Goal: Task Accomplishment & Management: Manage account settings

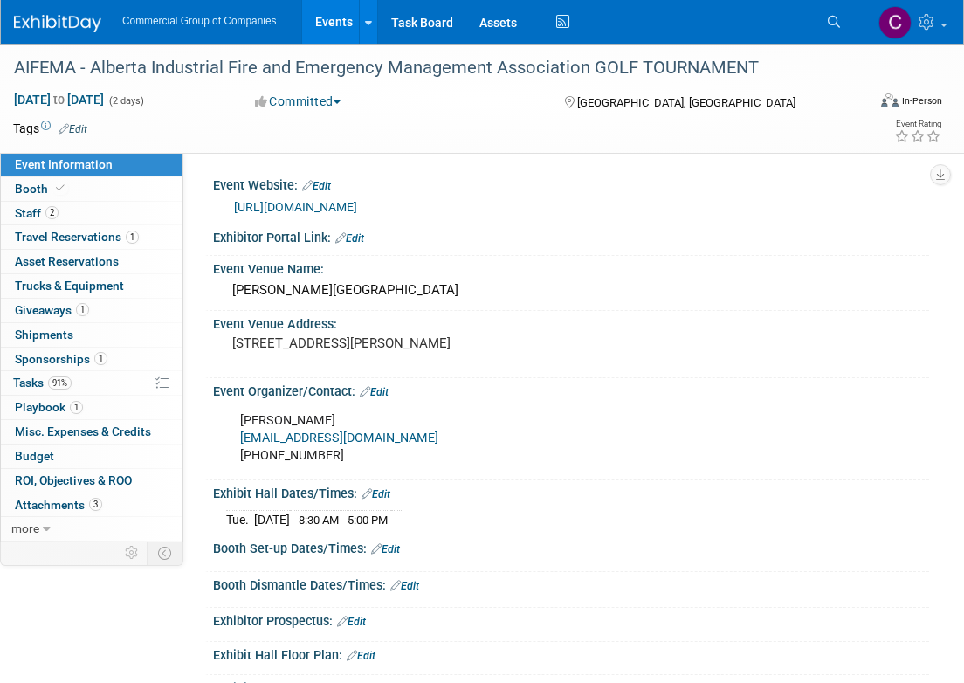
click at [98, 12] on link at bounding box center [68, 15] width 108 height 14
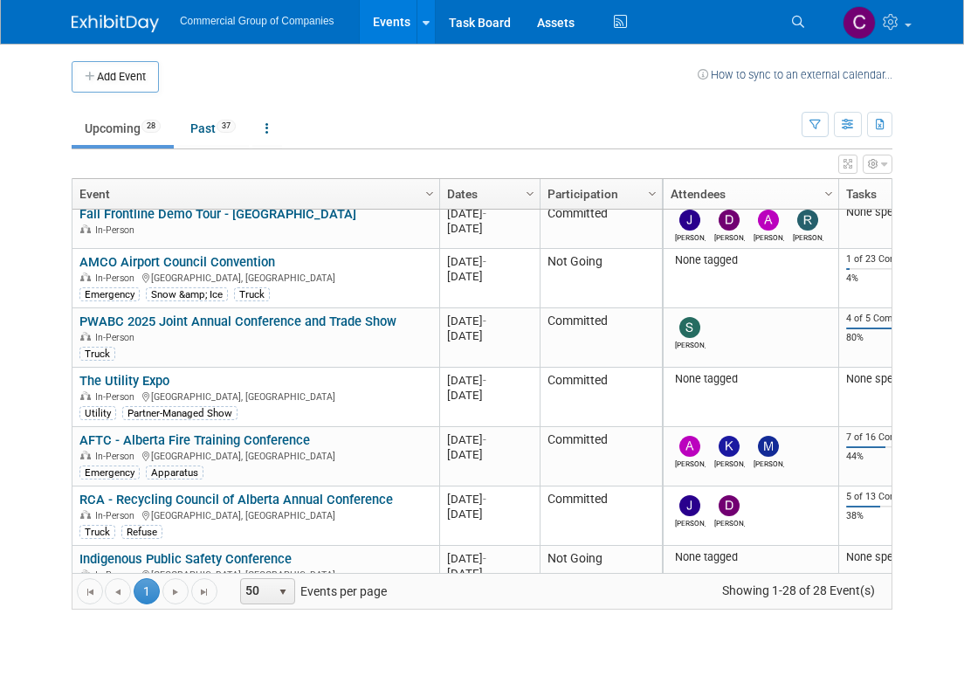
scroll to position [561, 0]
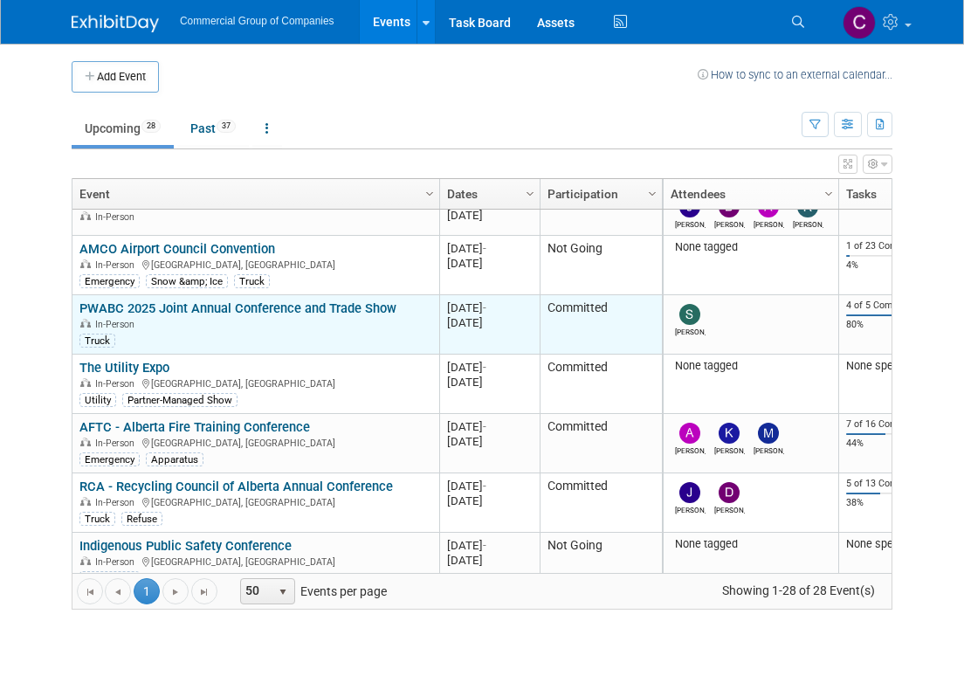
click at [212, 302] on link "PWABC 2025 Joint Annual Conference and Trade Show" at bounding box center [237, 308] width 317 height 16
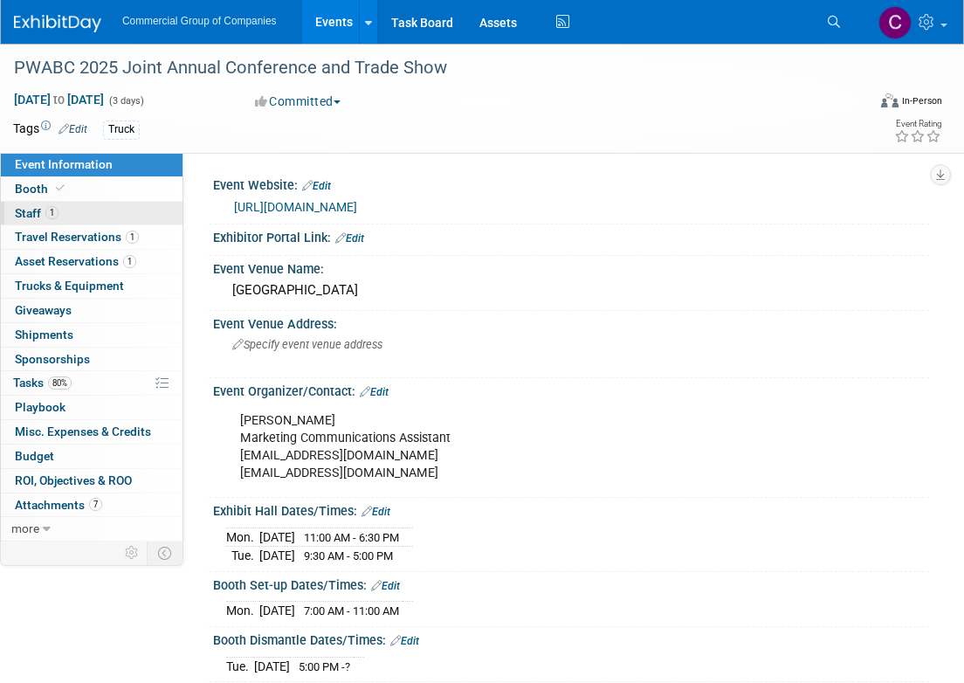
click at [90, 203] on link "1 Staff 1" at bounding box center [92, 214] width 182 height 24
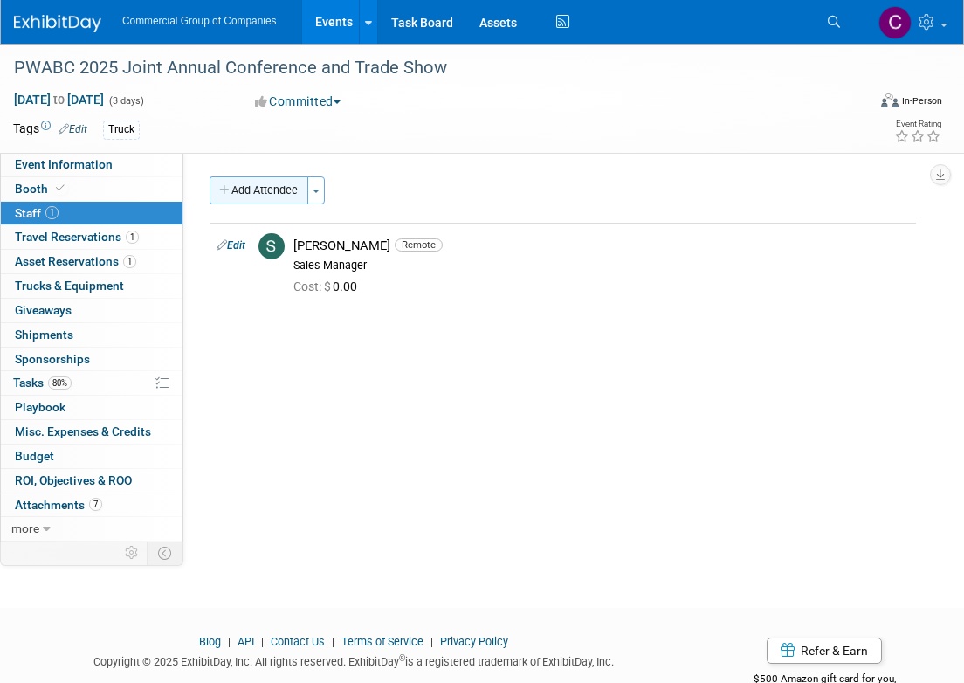
click at [291, 188] on button "Add Attendee" at bounding box center [259, 190] width 99 height 28
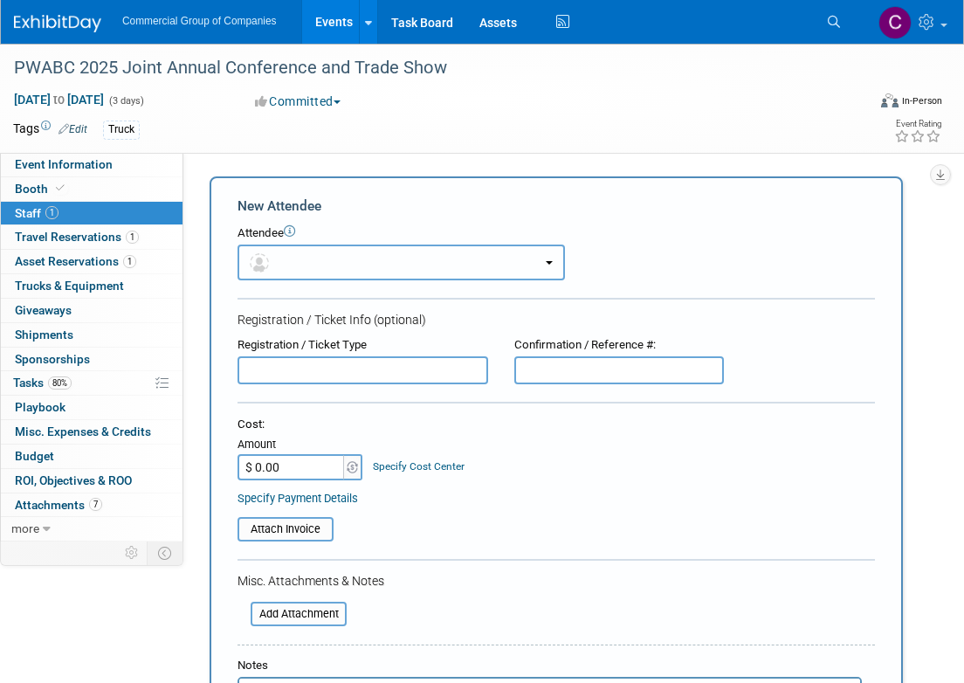
click at [313, 262] on button "button" at bounding box center [400, 262] width 327 height 36
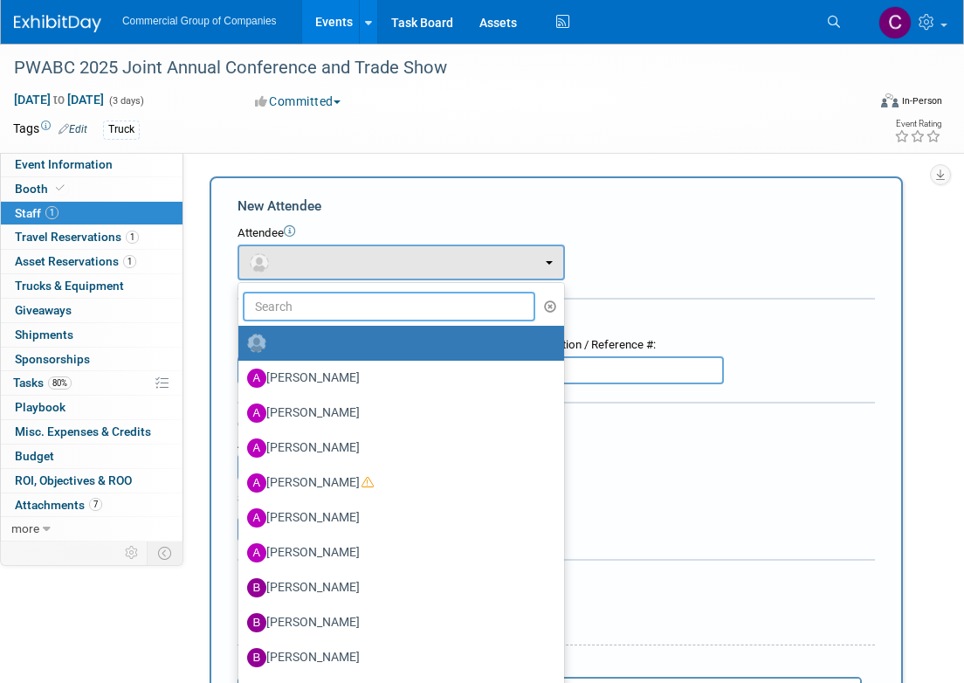
click at [295, 304] on input "text" at bounding box center [389, 307] width 292 height 30
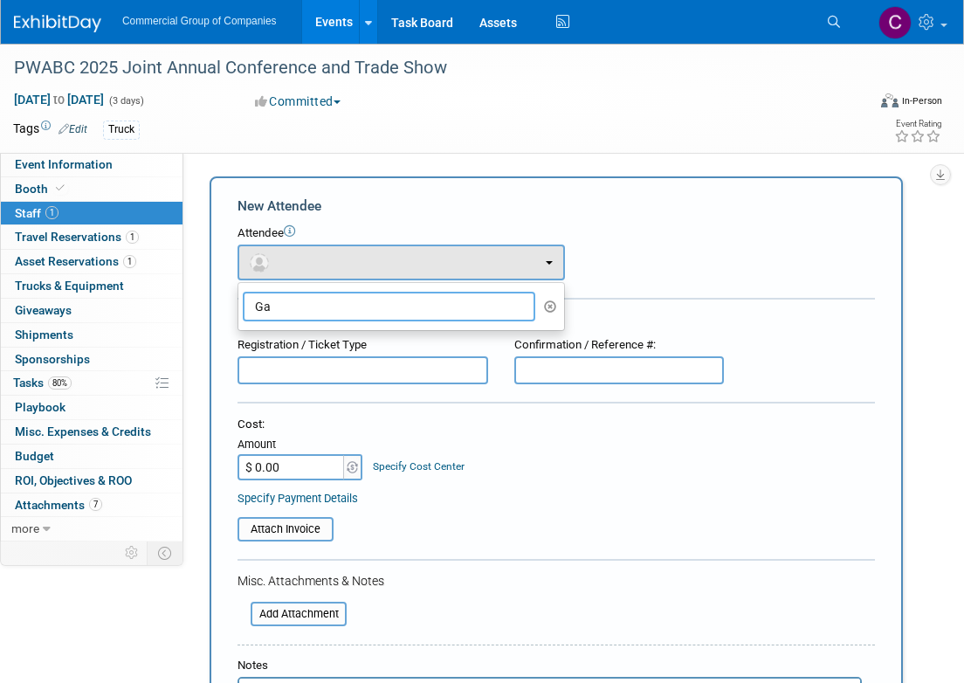
type input "G"
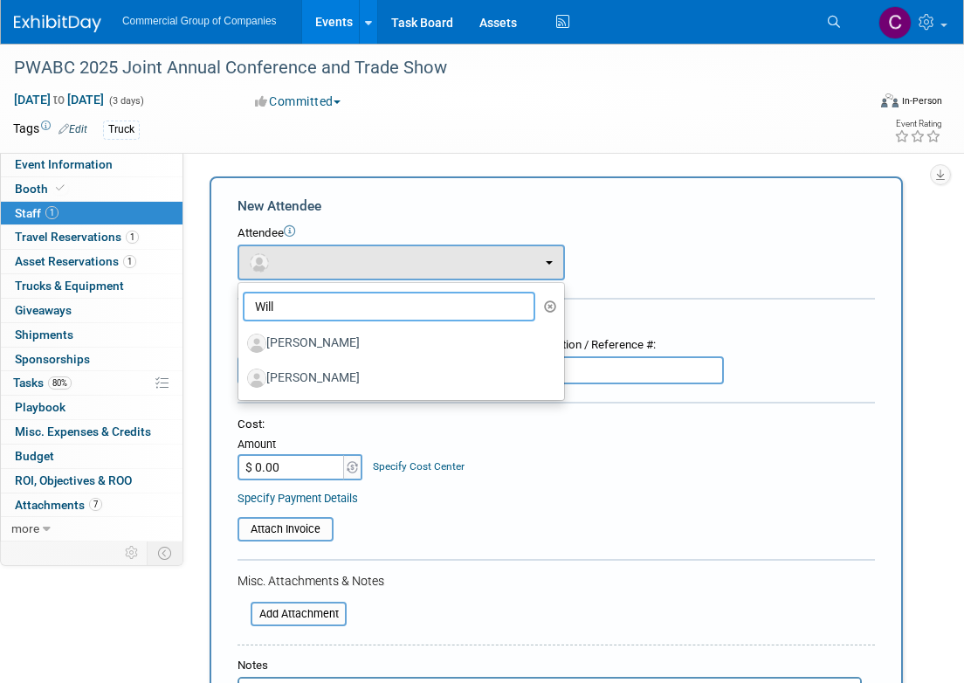
type input "Will"
click at [607, 244] on div "Attendee <img src="https://www.exhibitday.com/Images/Unassigned-User-Icon.png" …" at bounding box center [555, 252] width 637 height 55
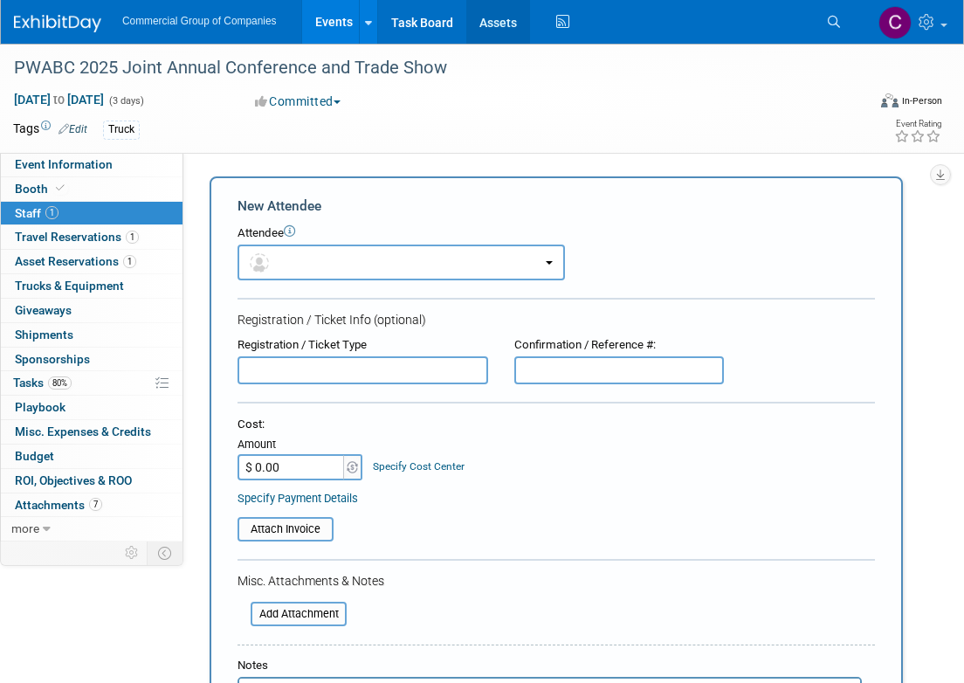
click at [489, 31] on link "Assets" at bounding box center [498, 22] width 64 height 44
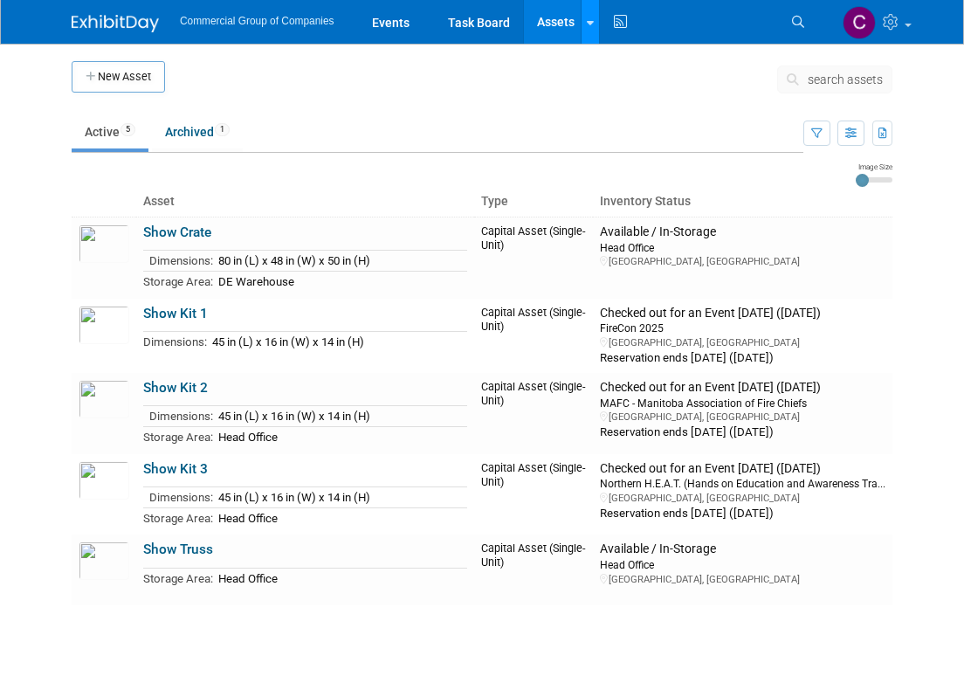
click at [584, 20] on link at bounding box center [590, 22] width 18 height 44
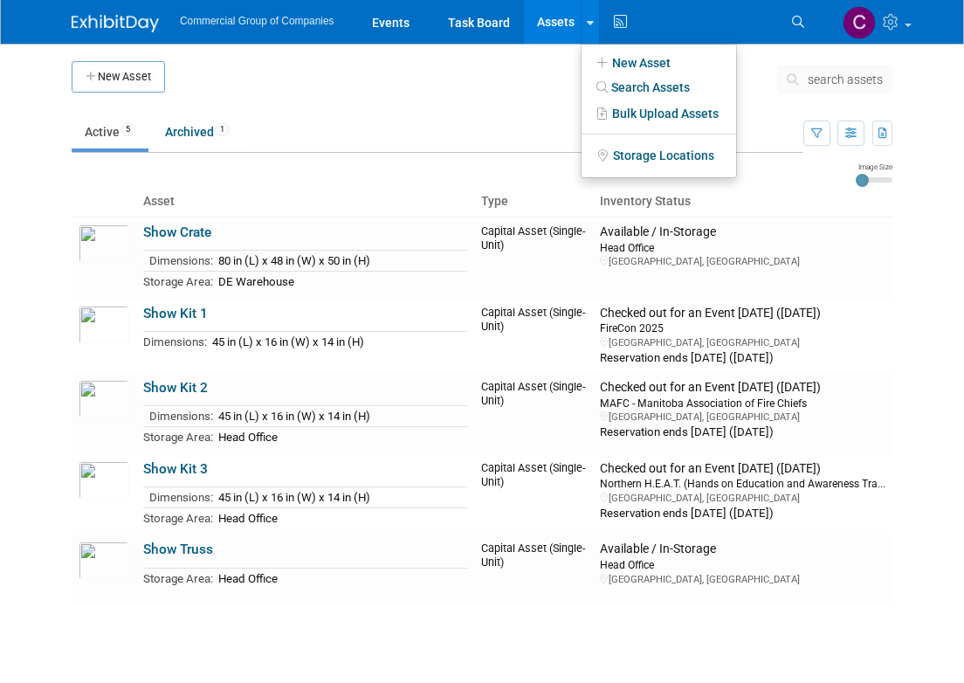
click at [495, 56] on div "New Asset search assets Choose the type of asset you'd like to create: Capital …" at bounding box center [481, 351] width 847 height 614
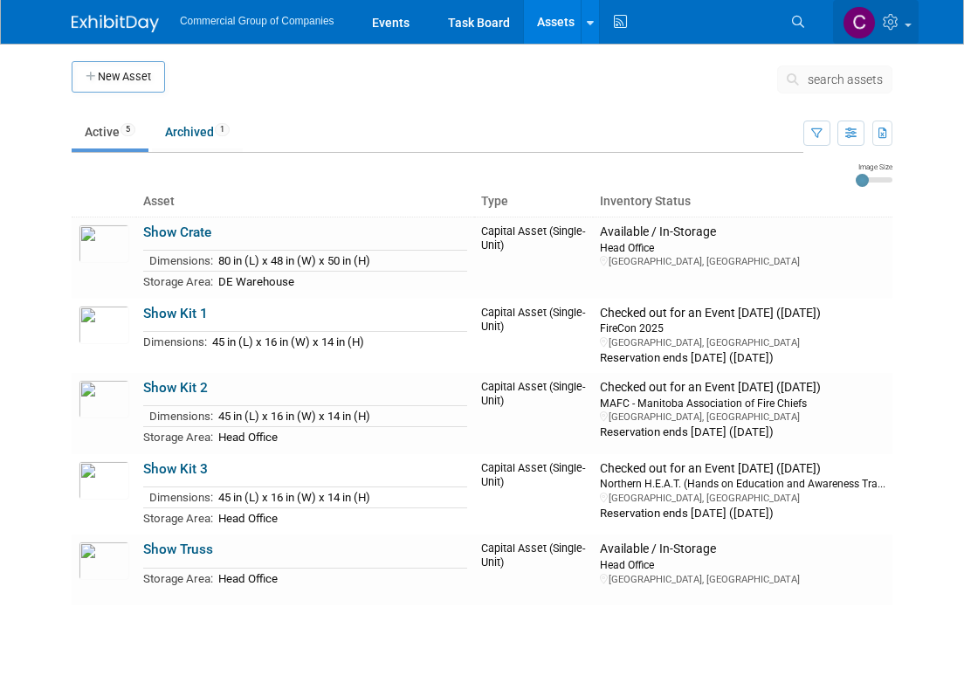
click at [890, 19] on icon at bounding box center [893, 22] width 20 height 16
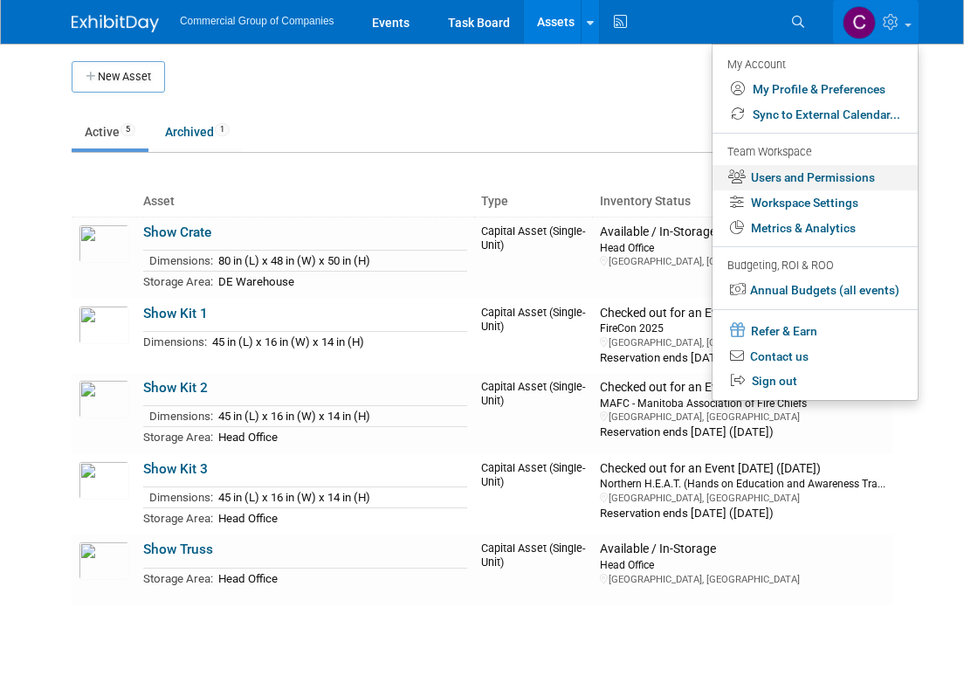
click at [802, 181] on link "Users and Permissions" at bounding box center [814, 177] width 205 height 25
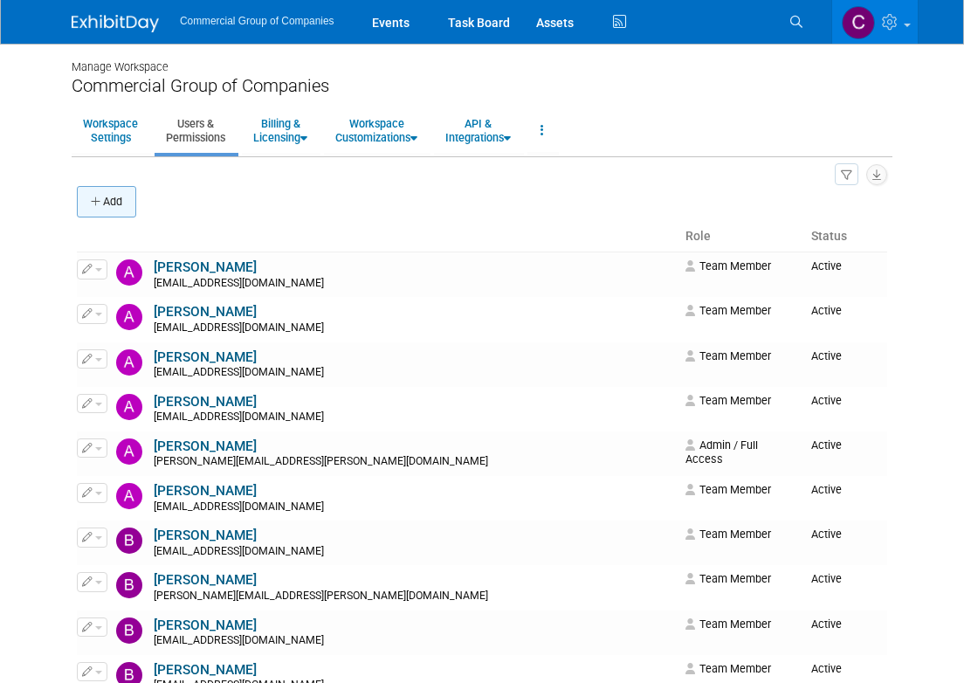
click at [133, 196] on button "Add" at bounding box center [106, 201] width 59 height 31
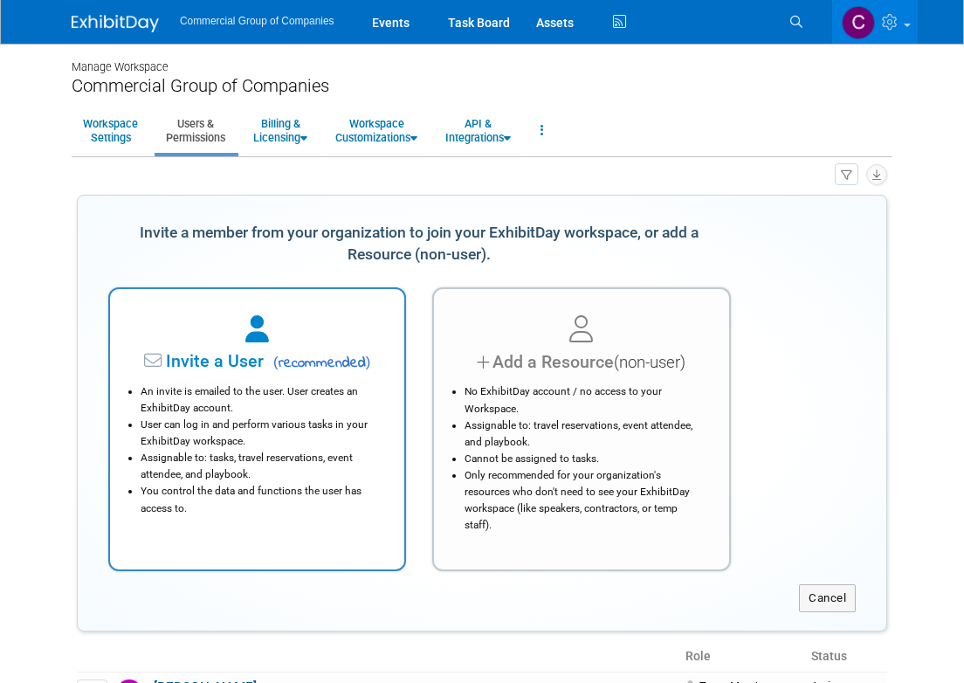
click at [299, 368] on span "( recommended )" at bounding box center [319, 363] width 102 height 21
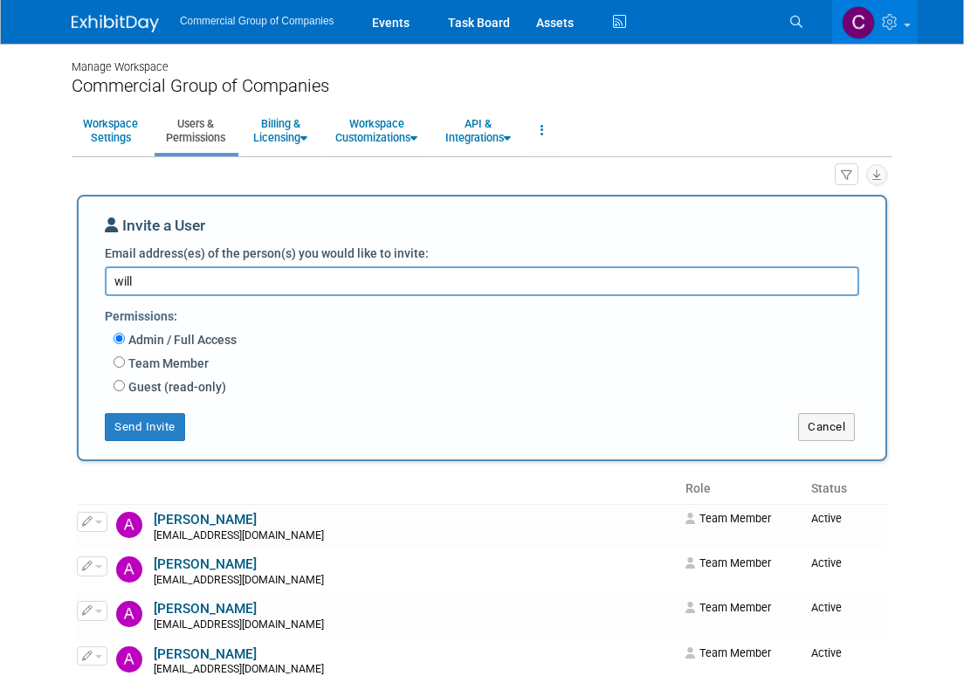
click at [367, 274] on textarea "will" at bounding box center [482, 281] width 754 height 30
paste textarea "schwenger@comtruck.ca"
type textarea "wschwenger@comtruck.ca"
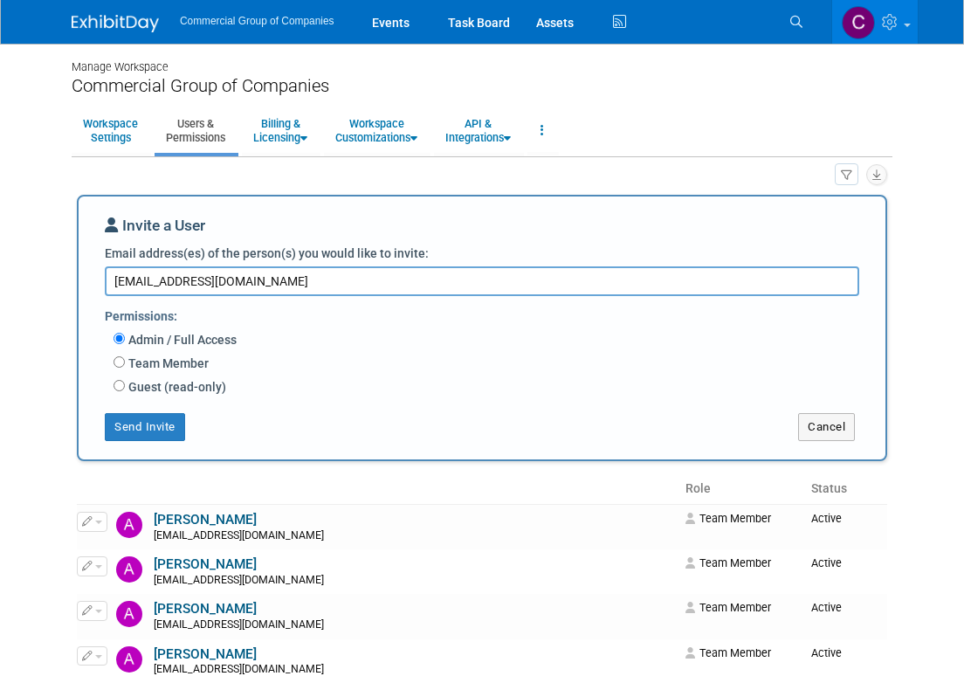
click at [134, 361] on label "Team Member" at bounding box center [167, 362] width 84 height 17
click at [125, 361] on input "Team Member" at bounding box center [119, 361] width 11 height 11
radio input "true"
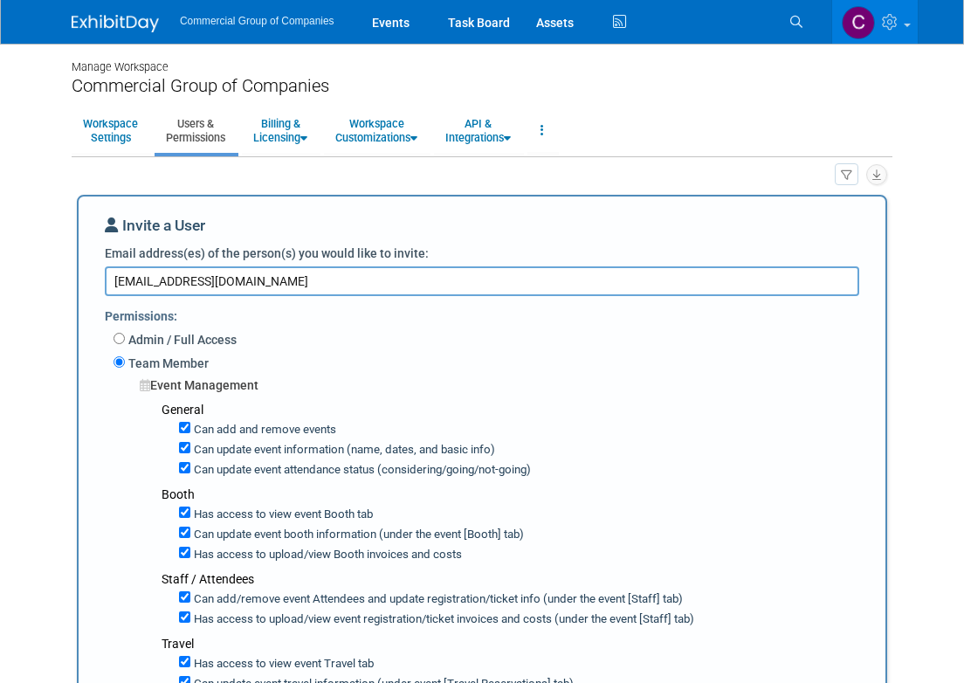
click at [295, 282] on textarea "wschwenger@comtruck.ca" at bounding box center [482, 281] width 754 height 30
paste textarea "gbrierley@comtruck.ca"
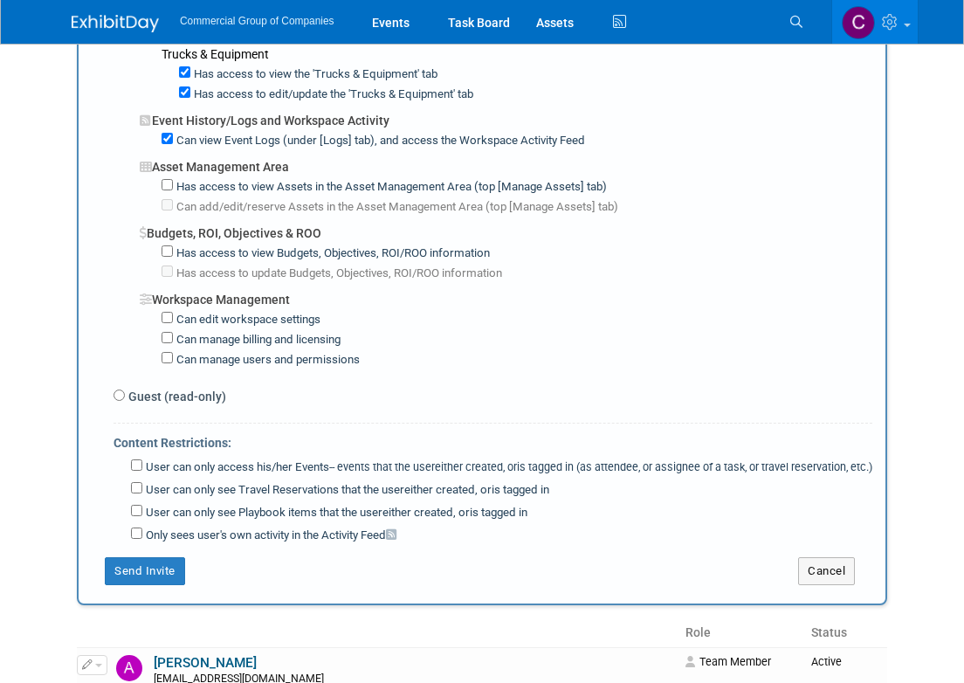
scroll to position [1275, 0]
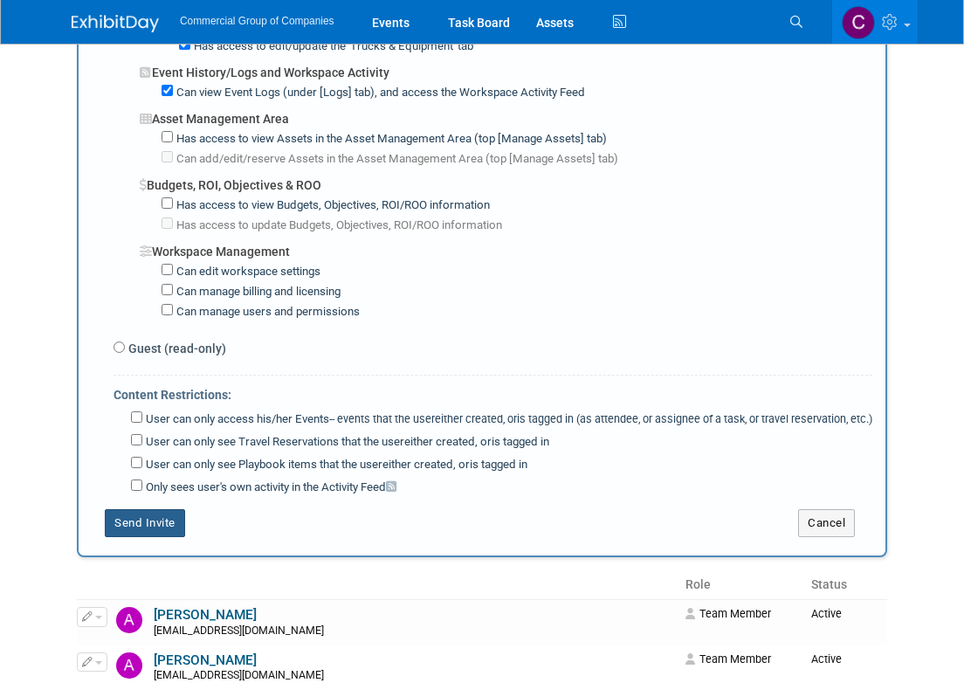
type textarea "wschwenger@comtruck.ca, gbrierley@comtruck.ca"
click at [138, 512] on button "Send Invite" at bounding box center [145, 523] width 80 height 28
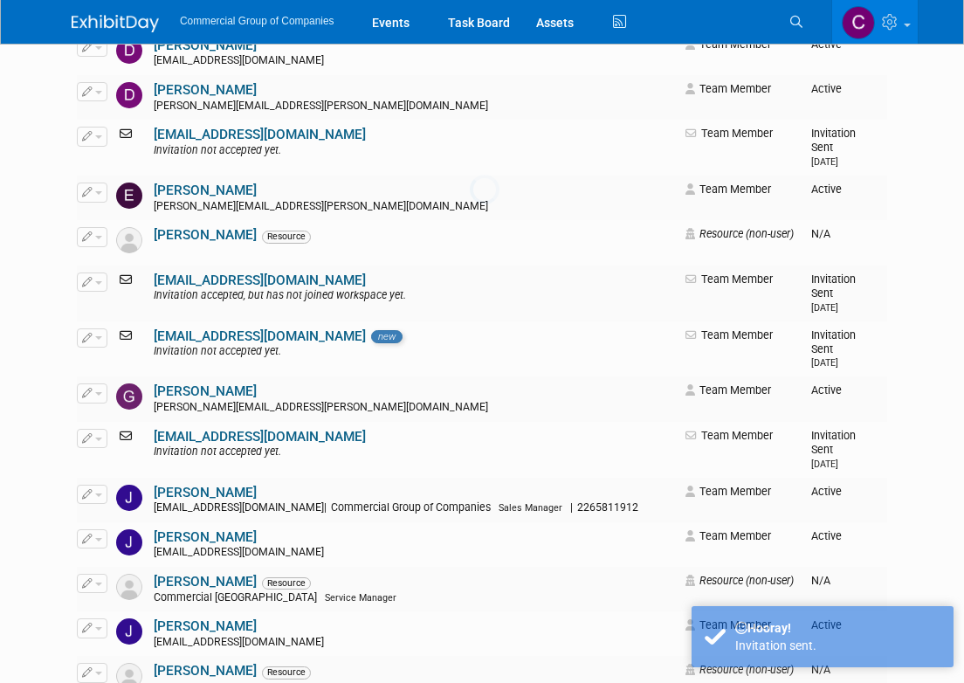
scroll to position [0, 0]
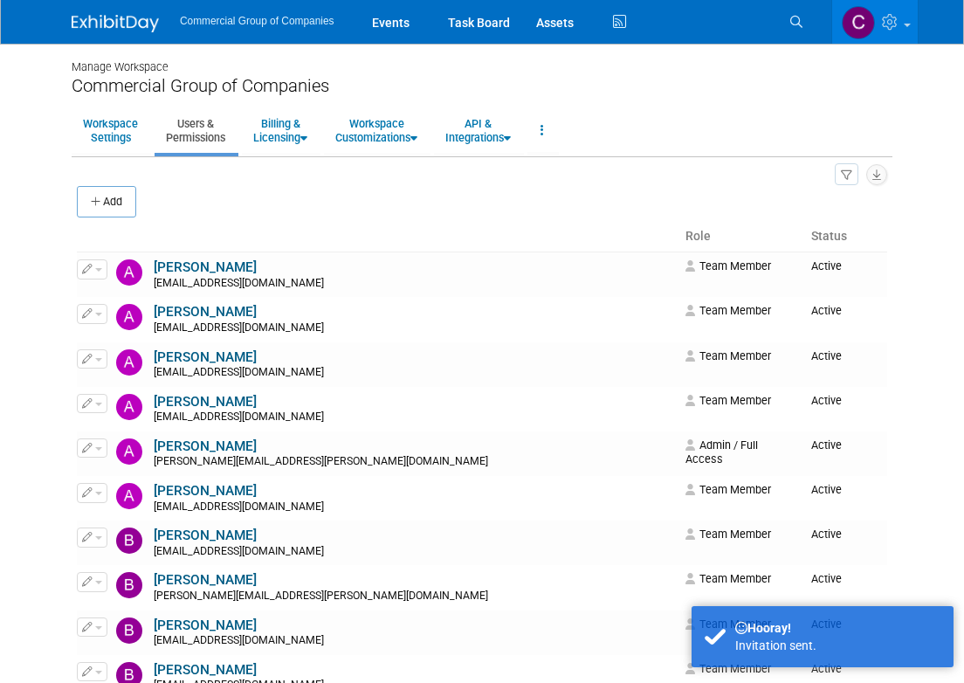
click at [156, 15] on img at bounding box center [115, 23] width 87 height 17
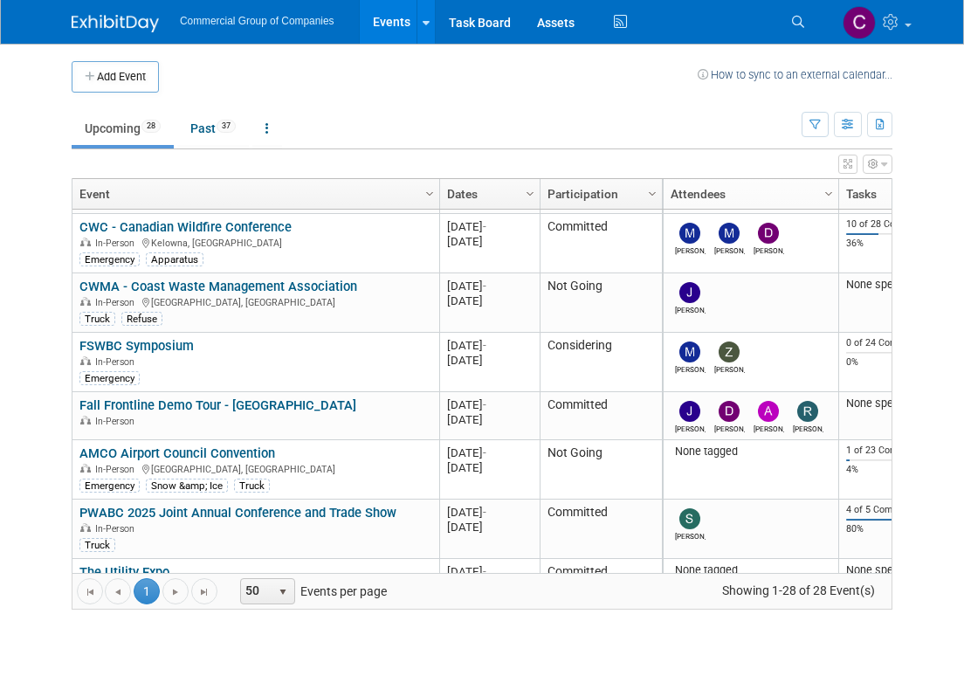
scroll to position [375, 0]
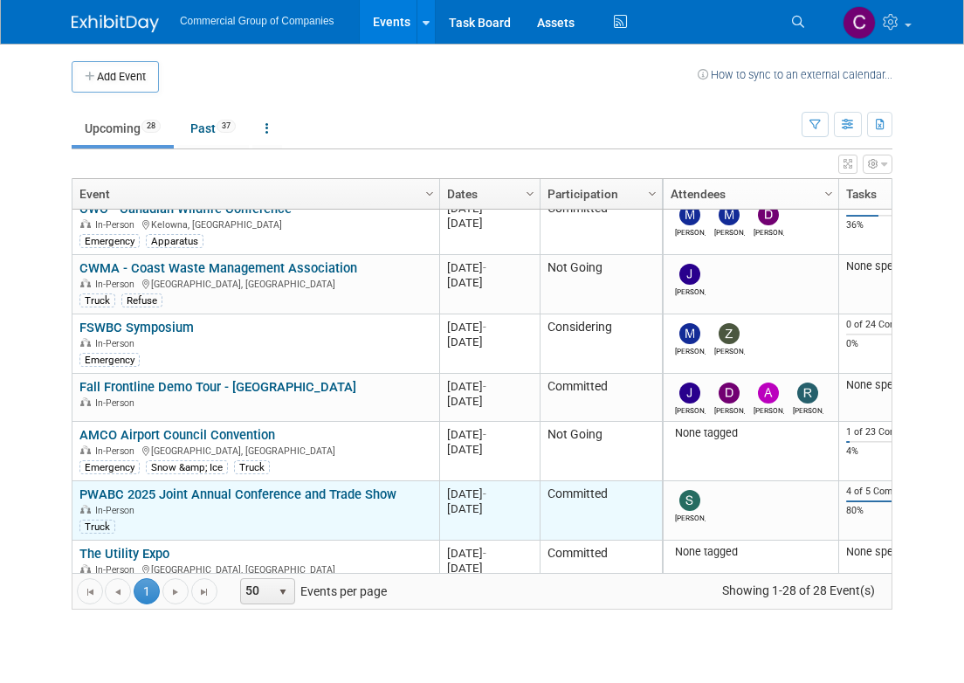
click at [166, 489] on link "PWABC 2025 Joint Annual Conference and Trade Show" at bounding box center [237, 494] width 317 height 16
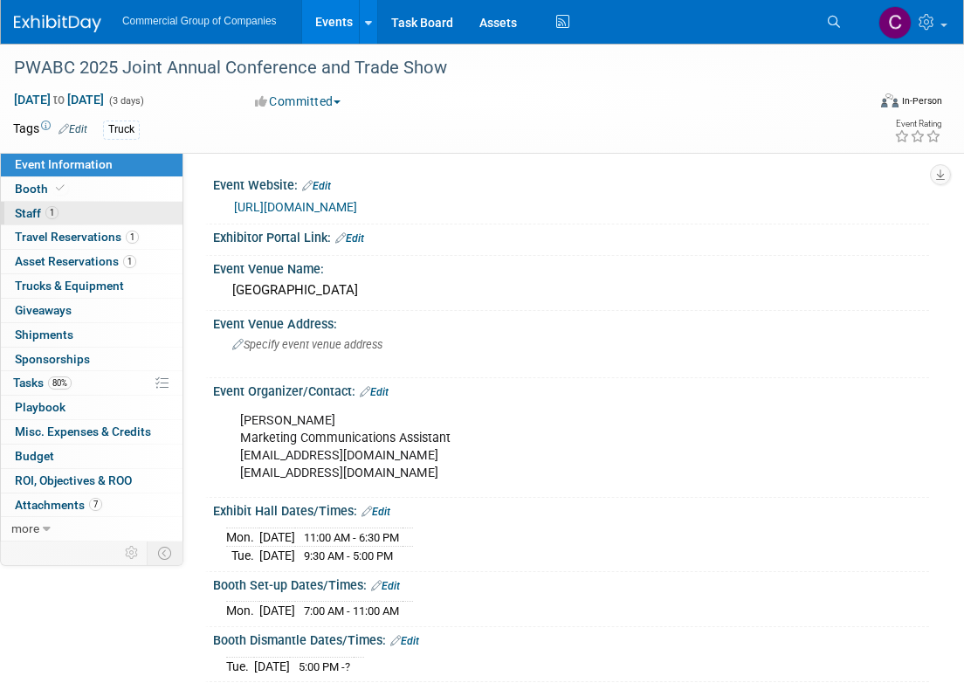
click at [88, 218] on link "1 Staff 1" at bounding box center [92, 214] width 182 height 24
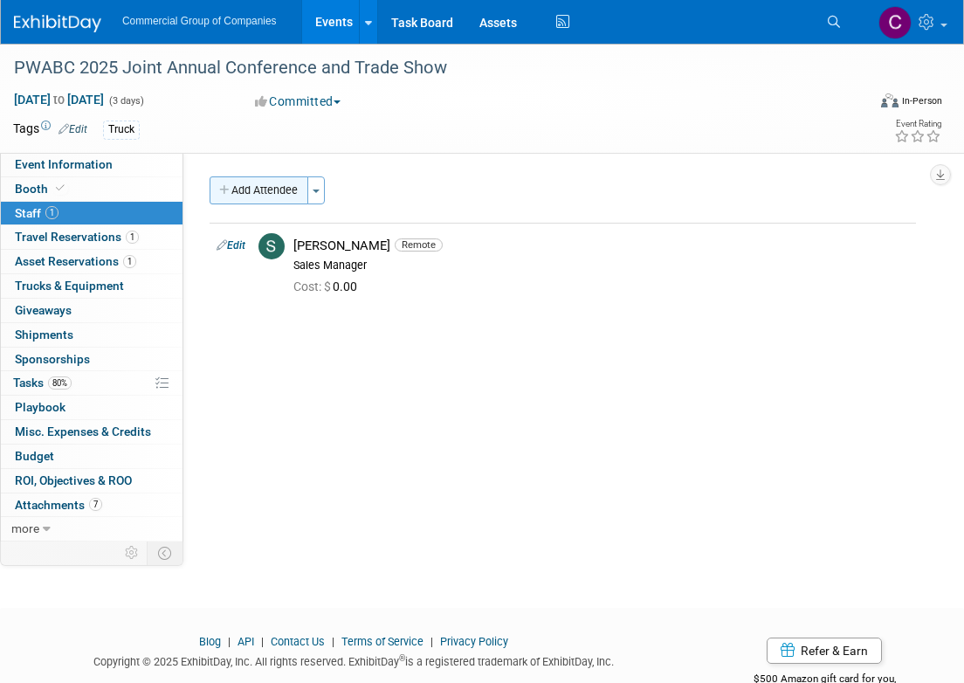
click at [279, 193] on button "Add Attendee" at bounding box center [259, 190] width 99 height 28
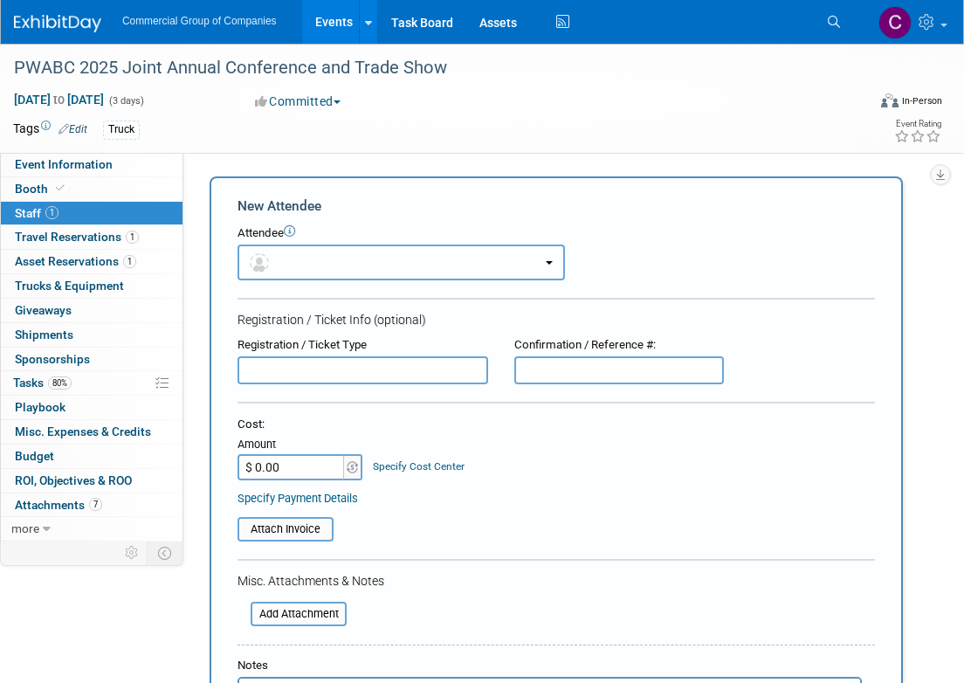
click at [303, 267] on button "button" at bounding box center [400, 262] width 327 height 36
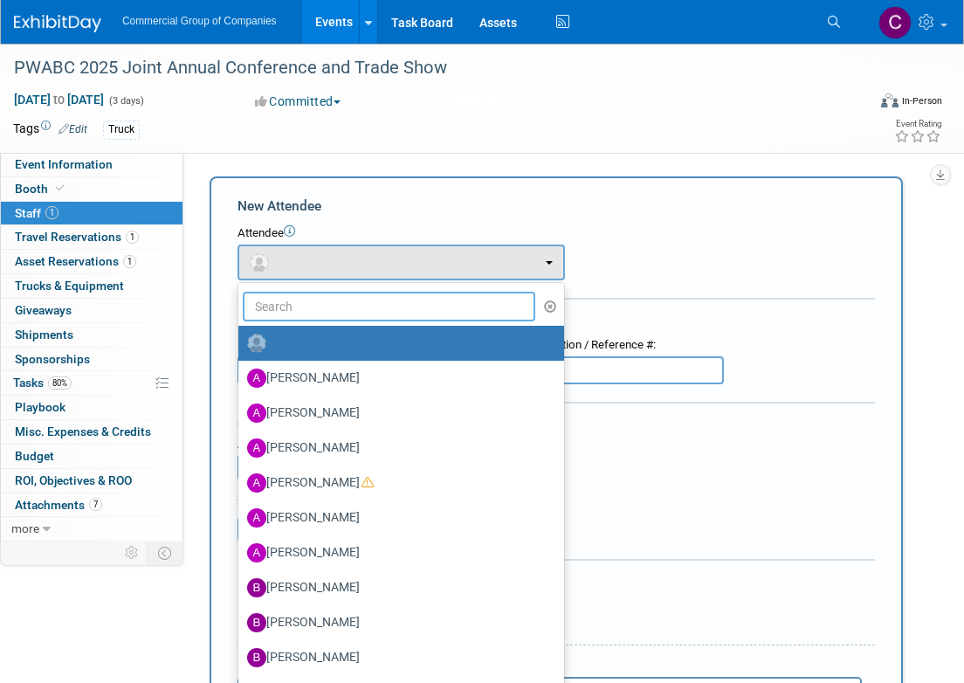
click at [305, 306] on input "text" at bounding box center [389, 307] width 292 height 30
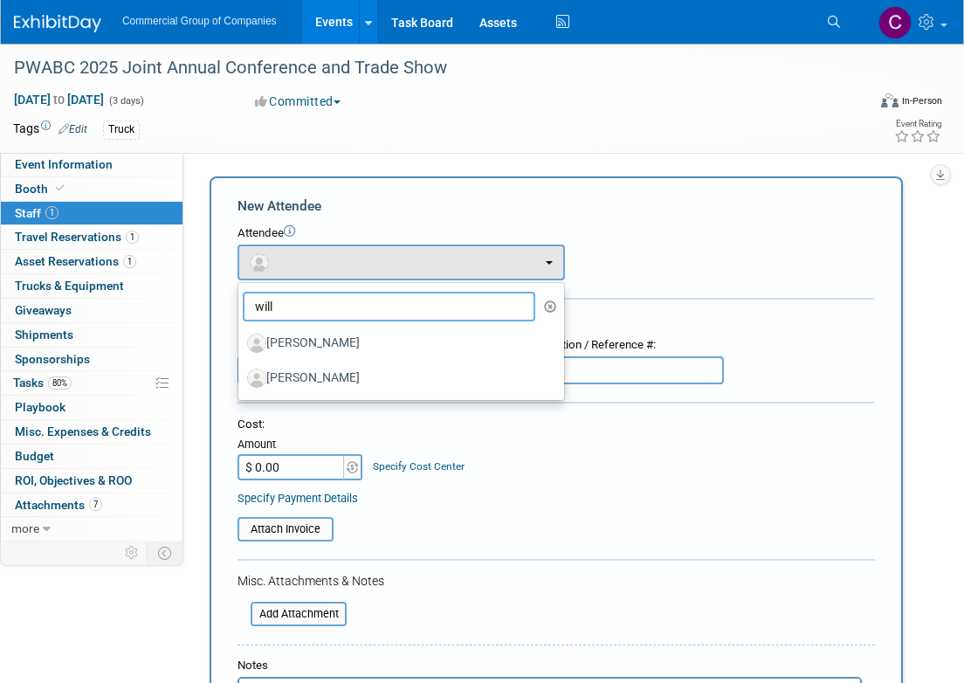
type input "will"
click at [485, 217] on form "New Attendee Attendee <img src="[URL][DOMAIN_NAME]" style="width: 22px; height:…" at bounding box center [555, 516] width 637 height 641
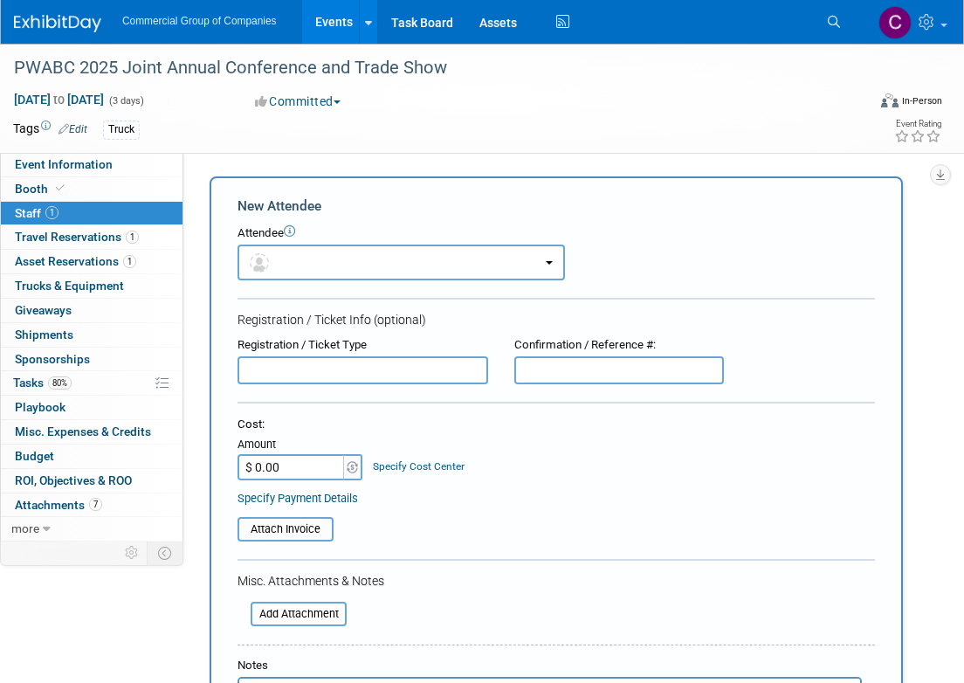
click at [66, 24] on img at bounding box center [57, 23] width 87 height 17
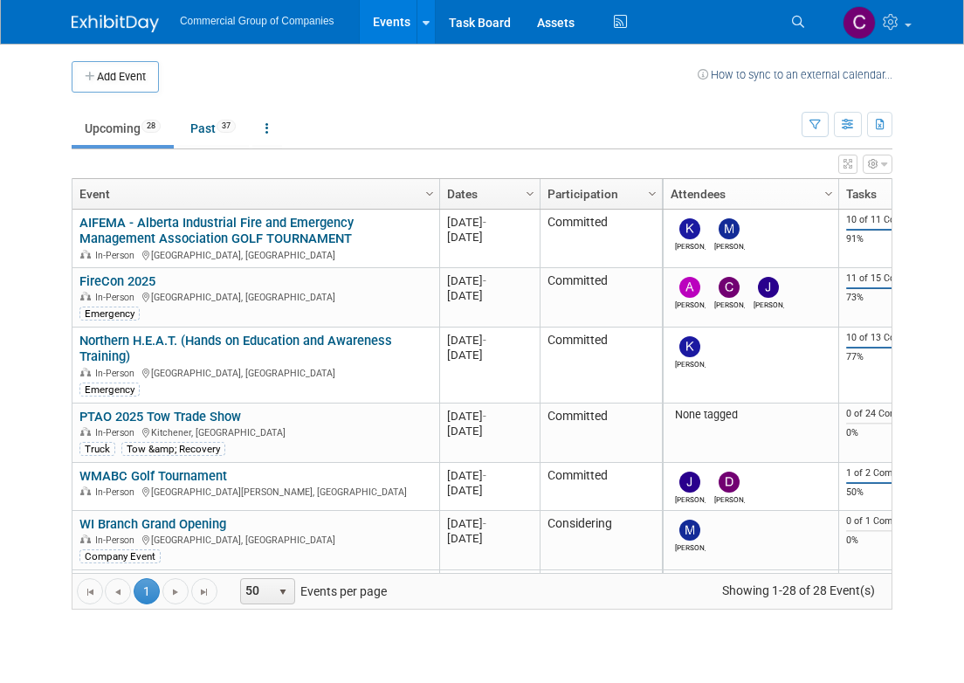
click at [918, 29] on div "Commercial Group of Companies Events Add Event Bulk Upload Events Shareable Eve…" at bounding box center [482, 22] width 964 height 45
click at [910, 25] on span at bounding box center [908, 25] width 7 height 3
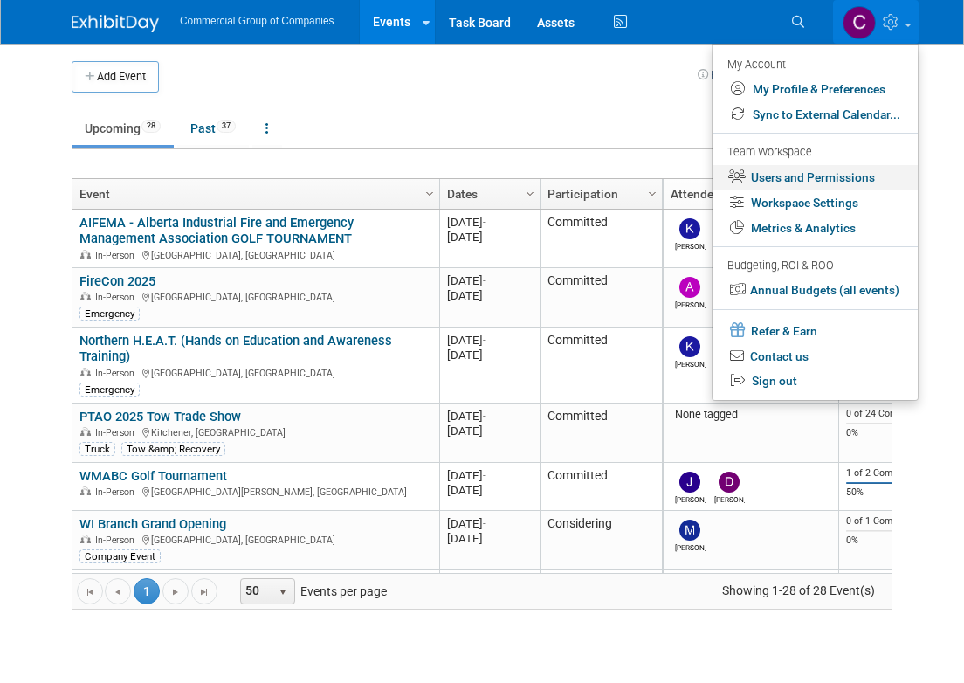
click at [783, 183] on link "Users and Permissions" at bounding box center [814, 177] width 205 height 25
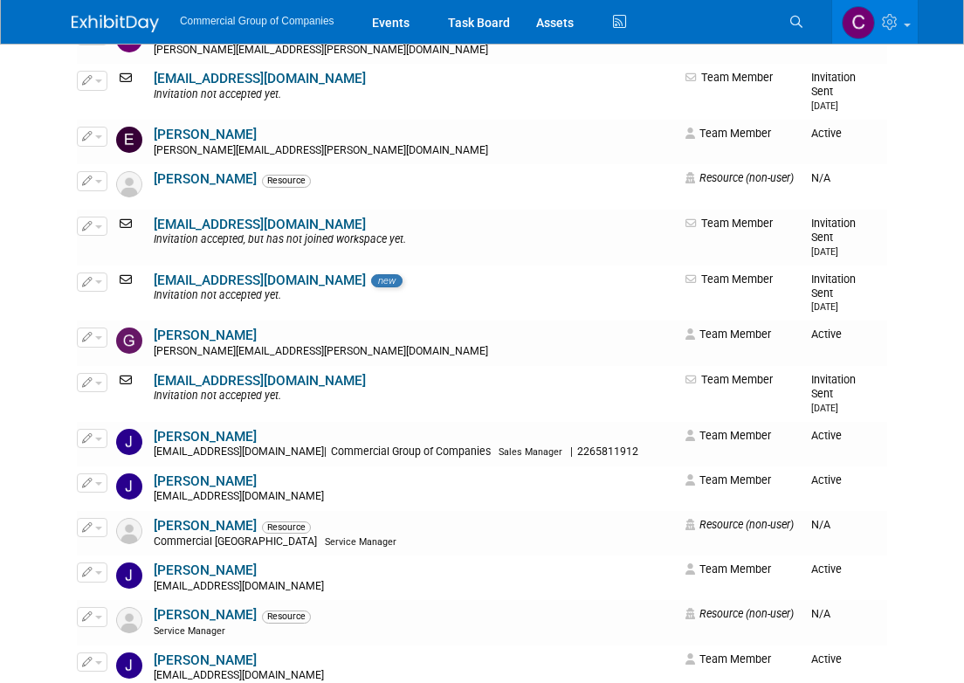
scroll to position [1325, 0]
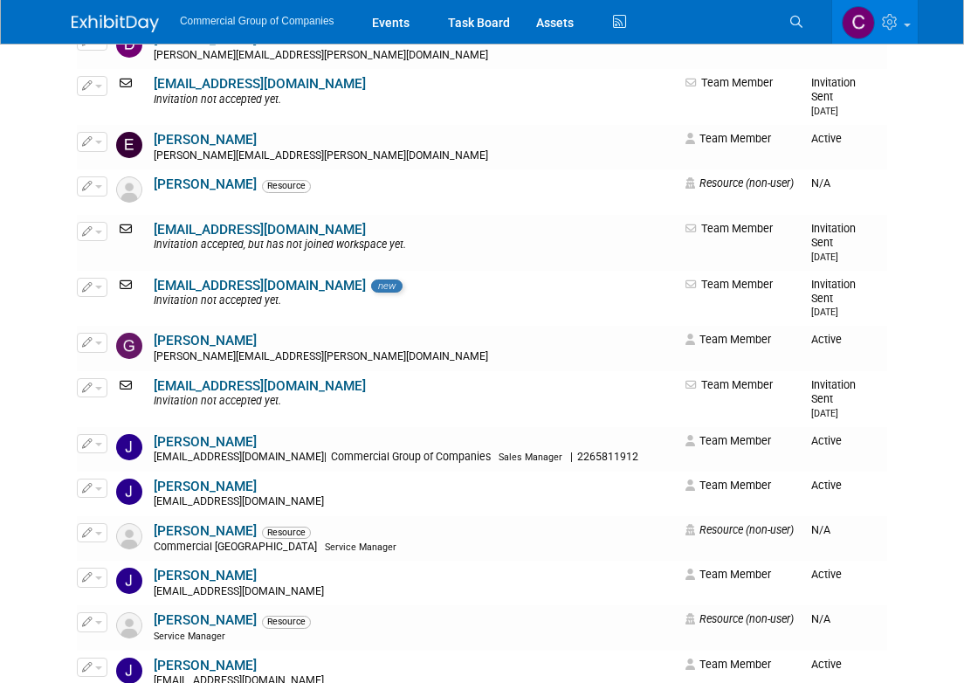
click at [83, 27] on img at bounding box center [115, 23] width 87 height 17
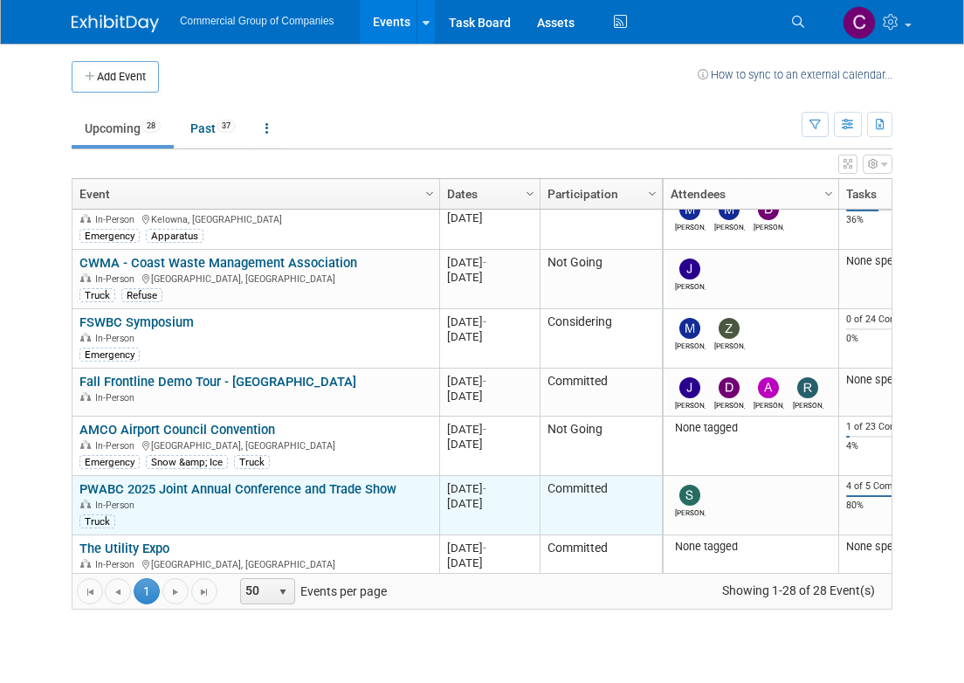
click at [134, 485] on link "PWABC 2025 Joint Annual Conference and Trade Show" at bounding box center [237, 489] width 317 height 16
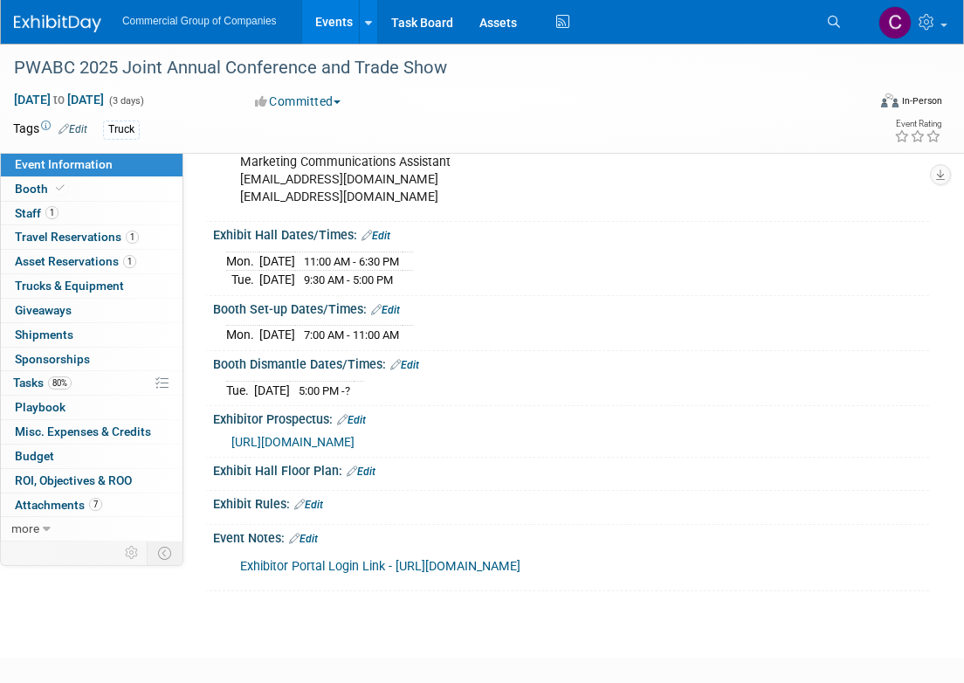
scroll to position [251, 0]
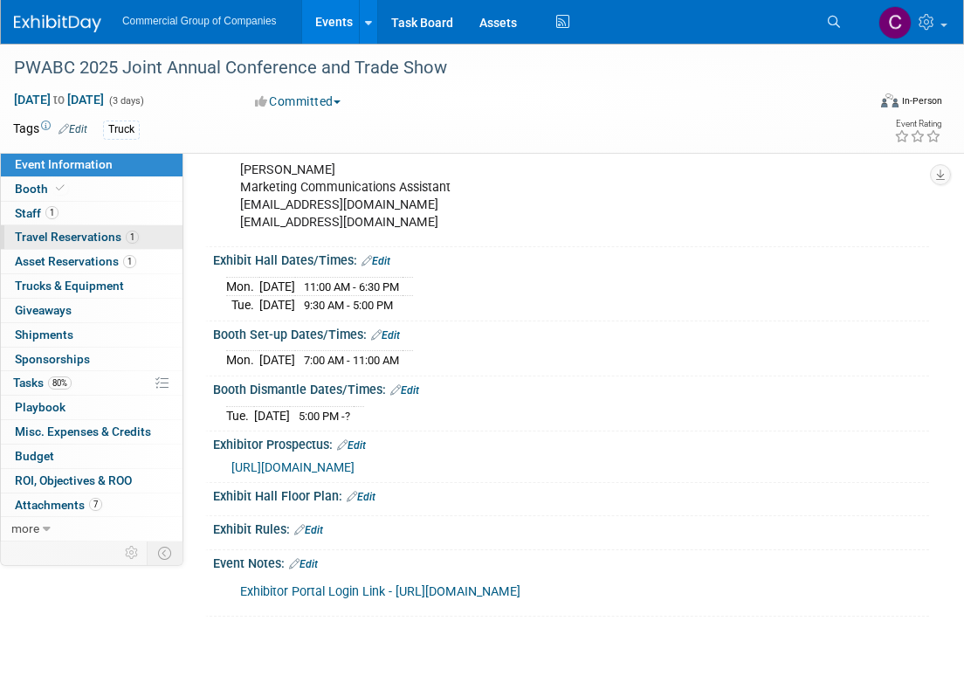
click at [116, 244] on span "Travel Reservations 1" at bounding box center [77, 237] width 124 height 14
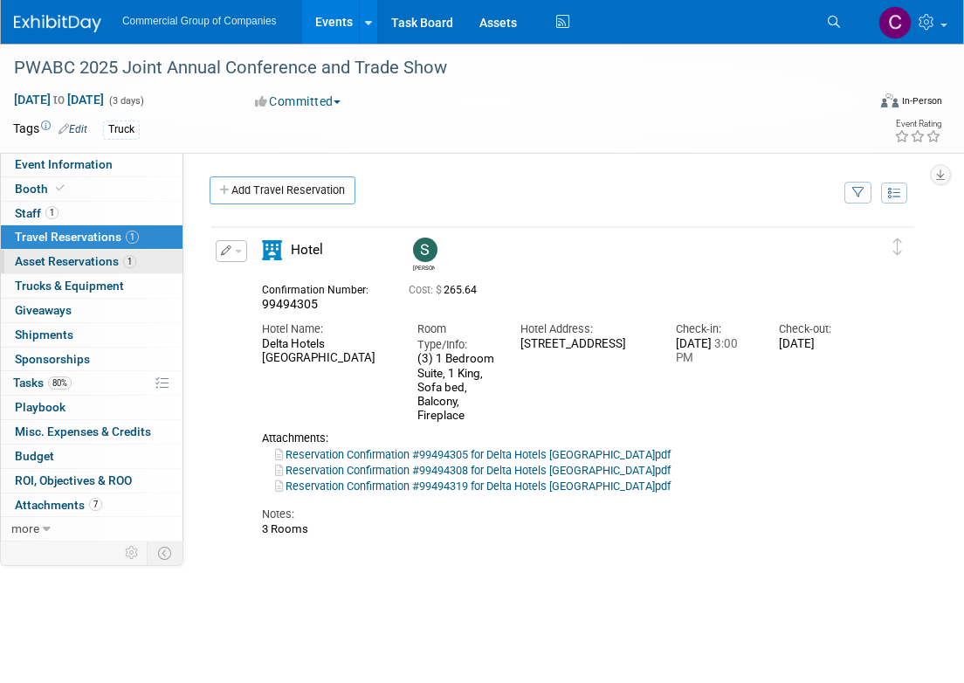
click at [114, 268] on span "Asset Reservations 1" at bounding box center [75, 261] width 121 height 14
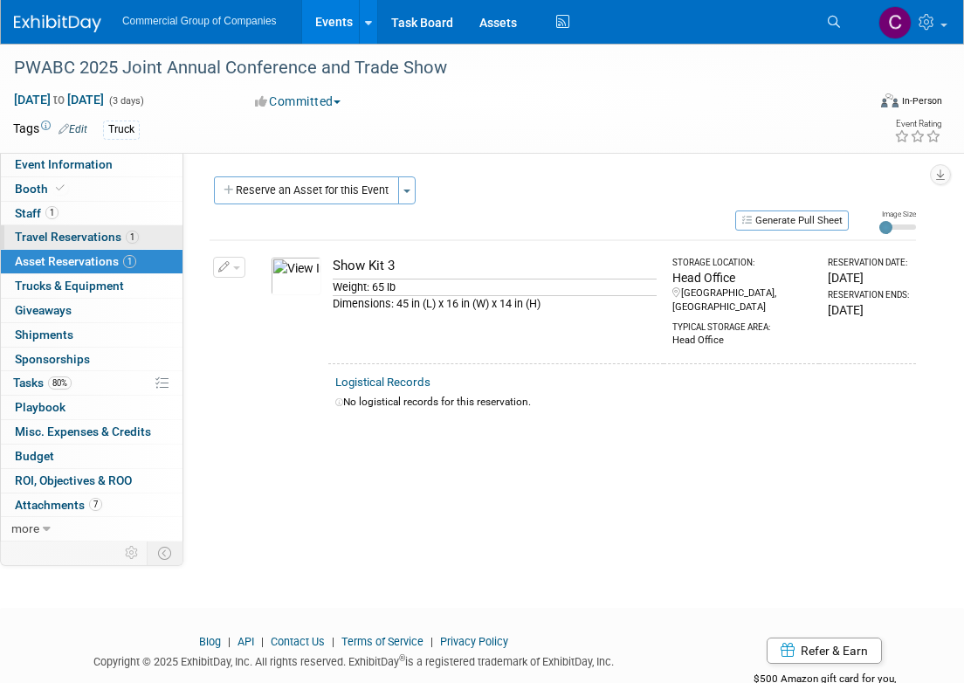
click at [126, 240] on span "1" at bounding box center [132, 236] width 13 height 13
